Goal: Information Seeking & Learning: Learn about a topic

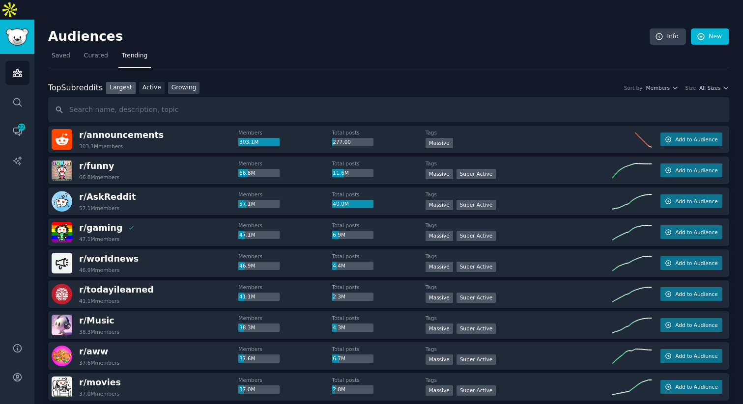
click at [178, 82] on link "Growing" at bounding box center [184, 88] width 32 height 12
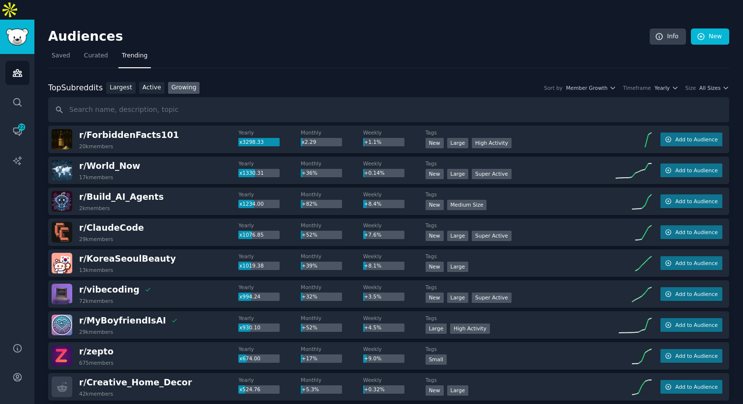
click at [693, 85] on div "Size" at bounding box center [690, 88] width 11 height 7
click at [714, 85] on span "All Sizes" at bounding box center [709, 88] width 21 height 7
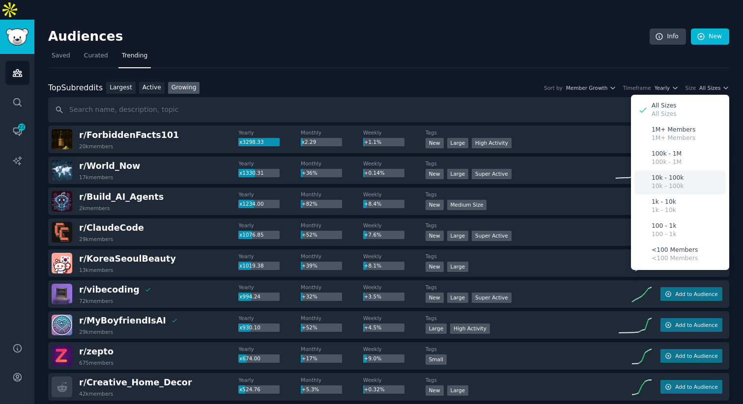
click at [674, 174] on p "10k - 100k" at bounding box center [668, 178] width 32 height 9
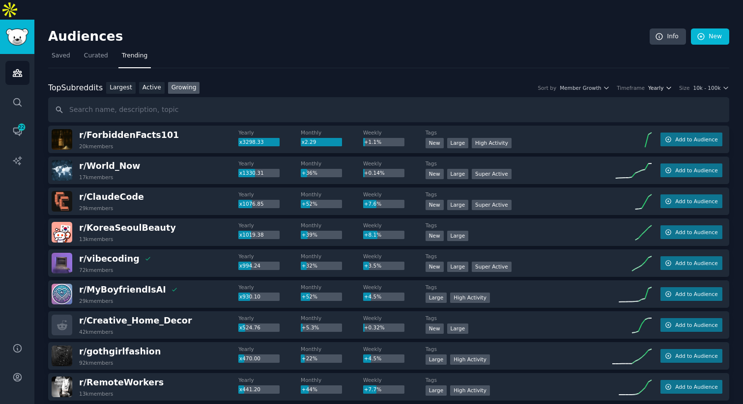
click at [656, 85] on span "Yearly" at bounding box center [655, 88] width 15 height 7
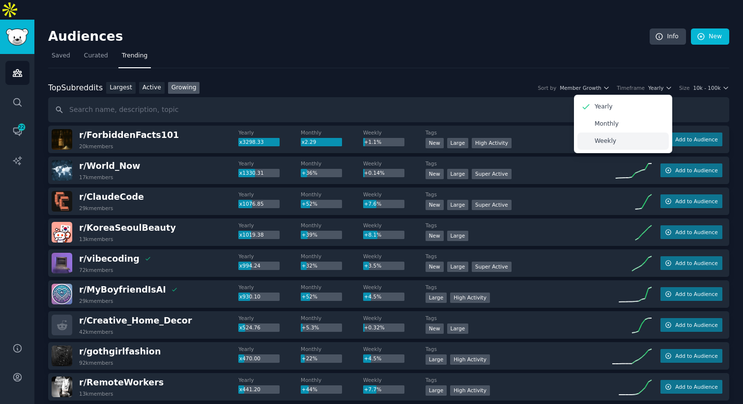
click at [627, 133] on div "Weekly" at bounding box center [622, 141] width 91 height 17
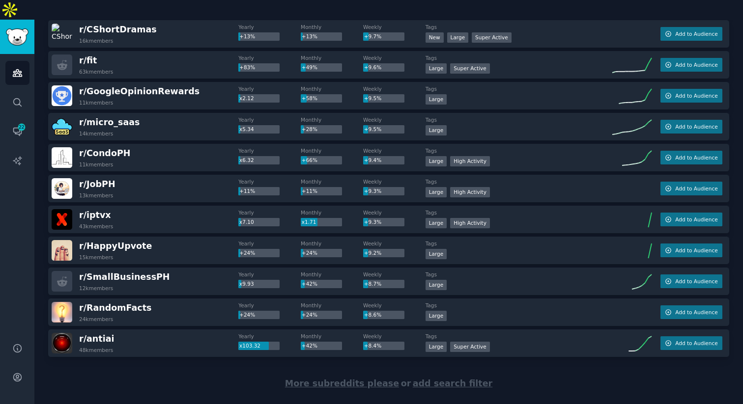
scroll to position [1313, 0]
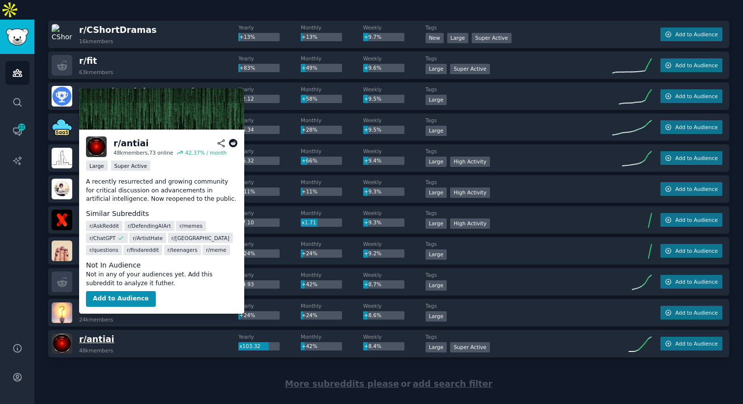
click at [103, 335] on span "r/ antiai" at bounding box center [96, 340] width 35 height 10
click at [104, 335] on span "r/ antiai" at bounding box center [96, 340] width 35 height 10
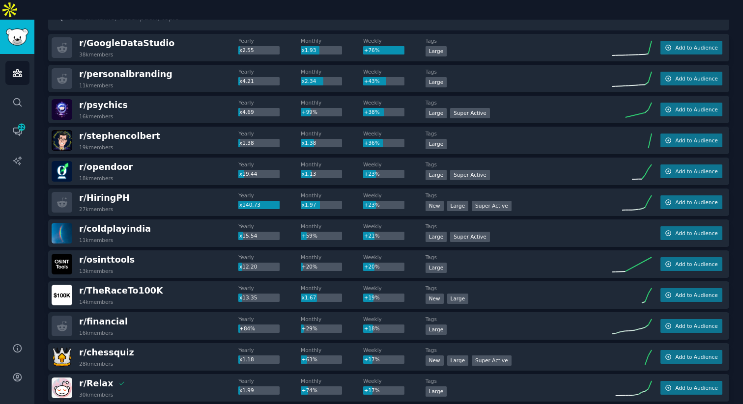
scroll to position [0, 0]
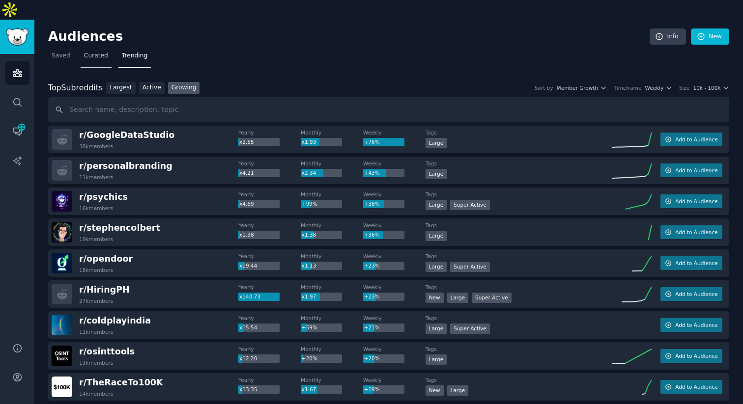
click at [81, 48] on link "Curated" at bounding box center [96, 58] width 31 height 20
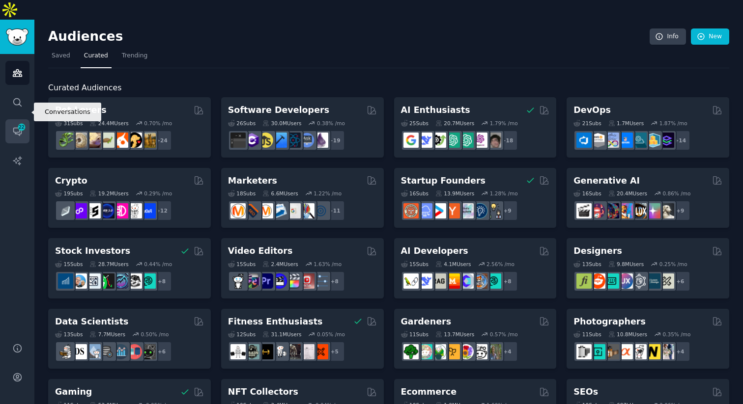
click at [22, 124] on span "22" at bounding box center [21, 127] width 9 height 7
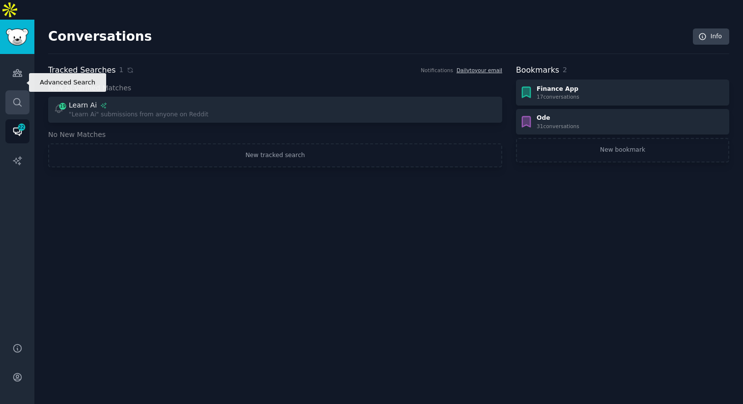
click at [14, 90] on link "Search" at bounding box center [17, 102] width 24 height 24
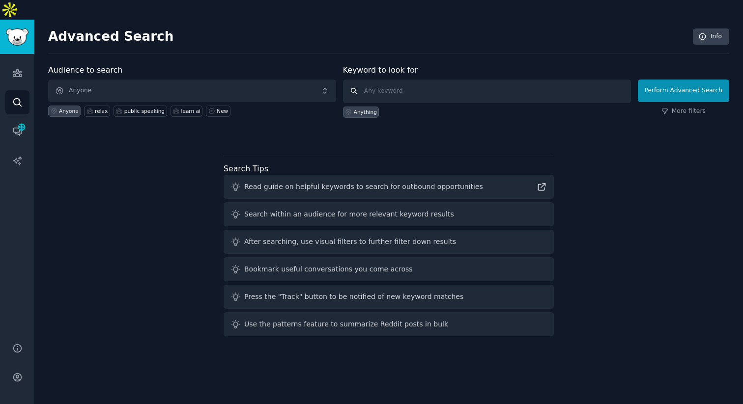
click at [387, 80] on input "text" at bounding box center [487, 92] width 288 height 24
type input "study help"
click button "Perform Advanced Search" at bounding box center [683, 91] width 91 height 23
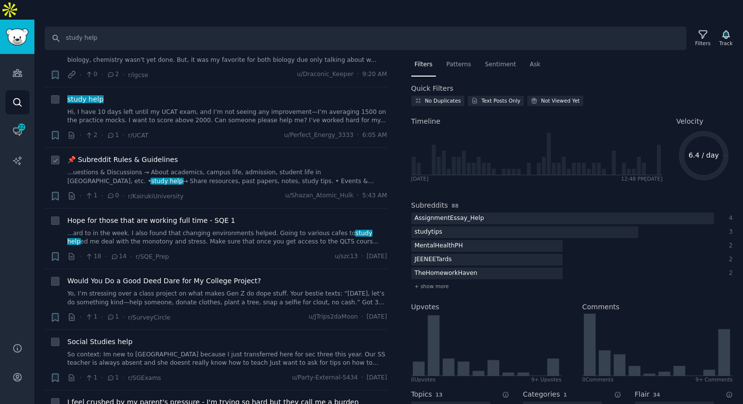
scroll to position [142, 0]
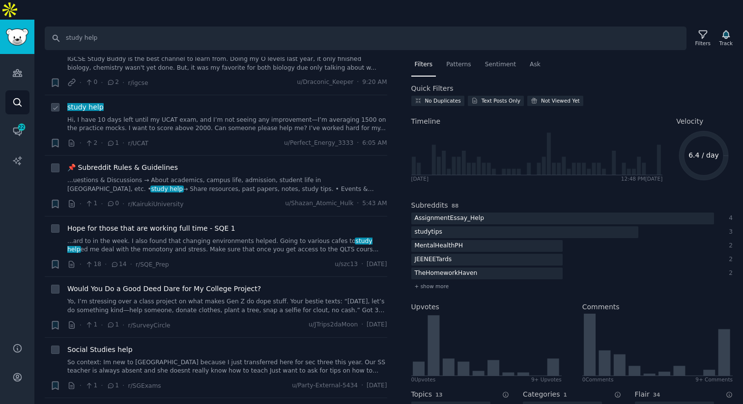
click at [217, 116] on link "Hi, I have 10 days left until my UCAT exam, and I’m not seeing any improvement—…" at bounding box center [227, 124] width 320 height 17
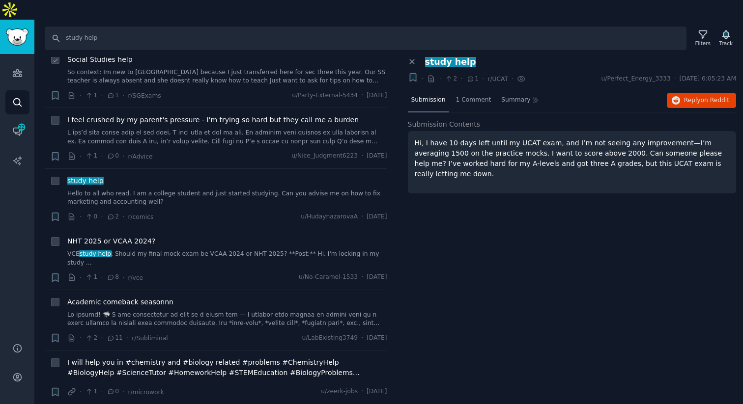
scroll to position [472, 0]
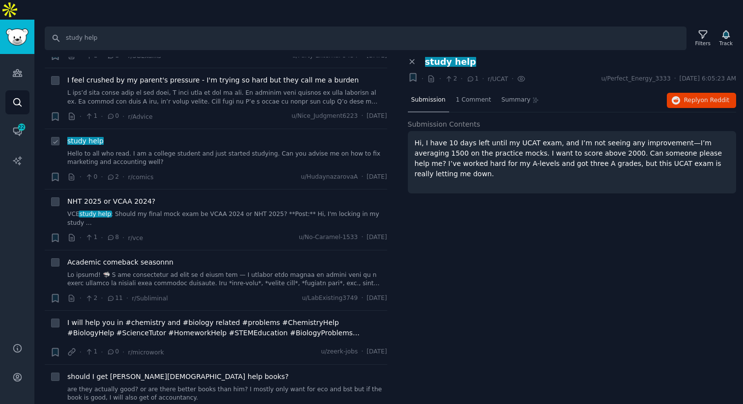
click at [204, 150] on link "Hello to all who read. I am a college student and just started studying. Can yo…" at bounding box center [227, 158] width 320 height 17
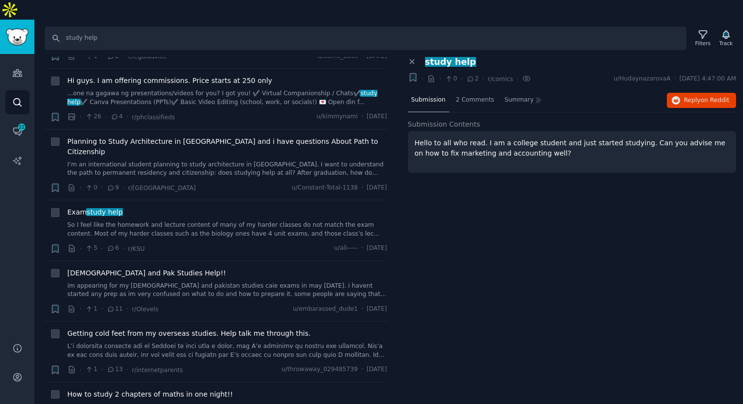
scroll to position [1093, 0]
click at [218, 220] on link "So I feel like the homework and lecture content of many of my harder classes do…" at bounding box center [227, 228] width 320 height 17
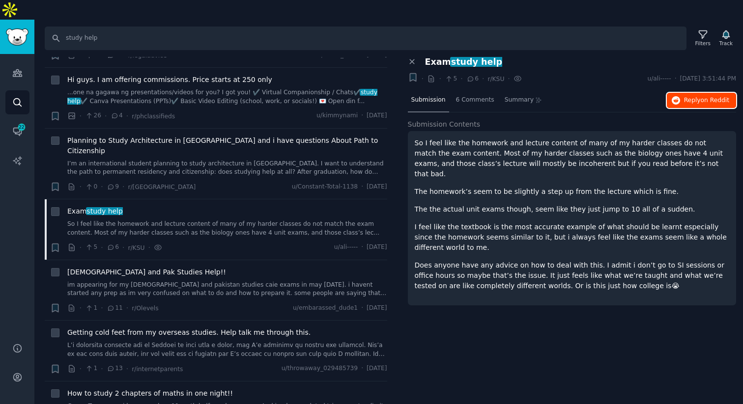
click at [680, 96] on icon "button" at bounding box center [676, 100] width 9 height 9
